Goal: Navigation & Orientation: Find specific page/section

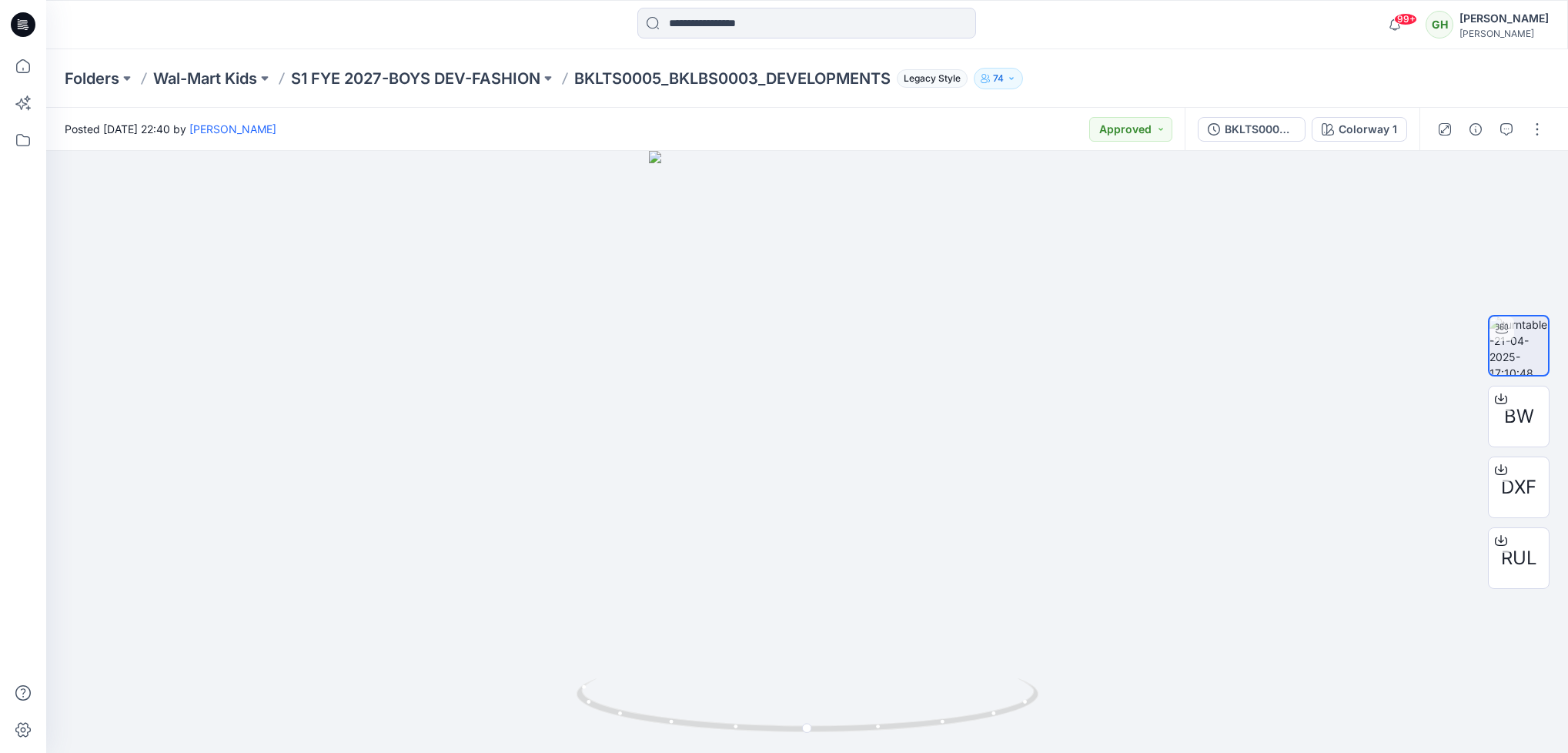
click at [1141, 70] on div "Folders Wal-Mart Kids S1 FYE 2027-BOYS DEV-FASHION BKLTS0005_BKLBS0003_DEVELOPM…" at bounding box center [747, 78] width 1365 height 22
